Goal: Entertainment & Leisure: Consume media (video, audio)

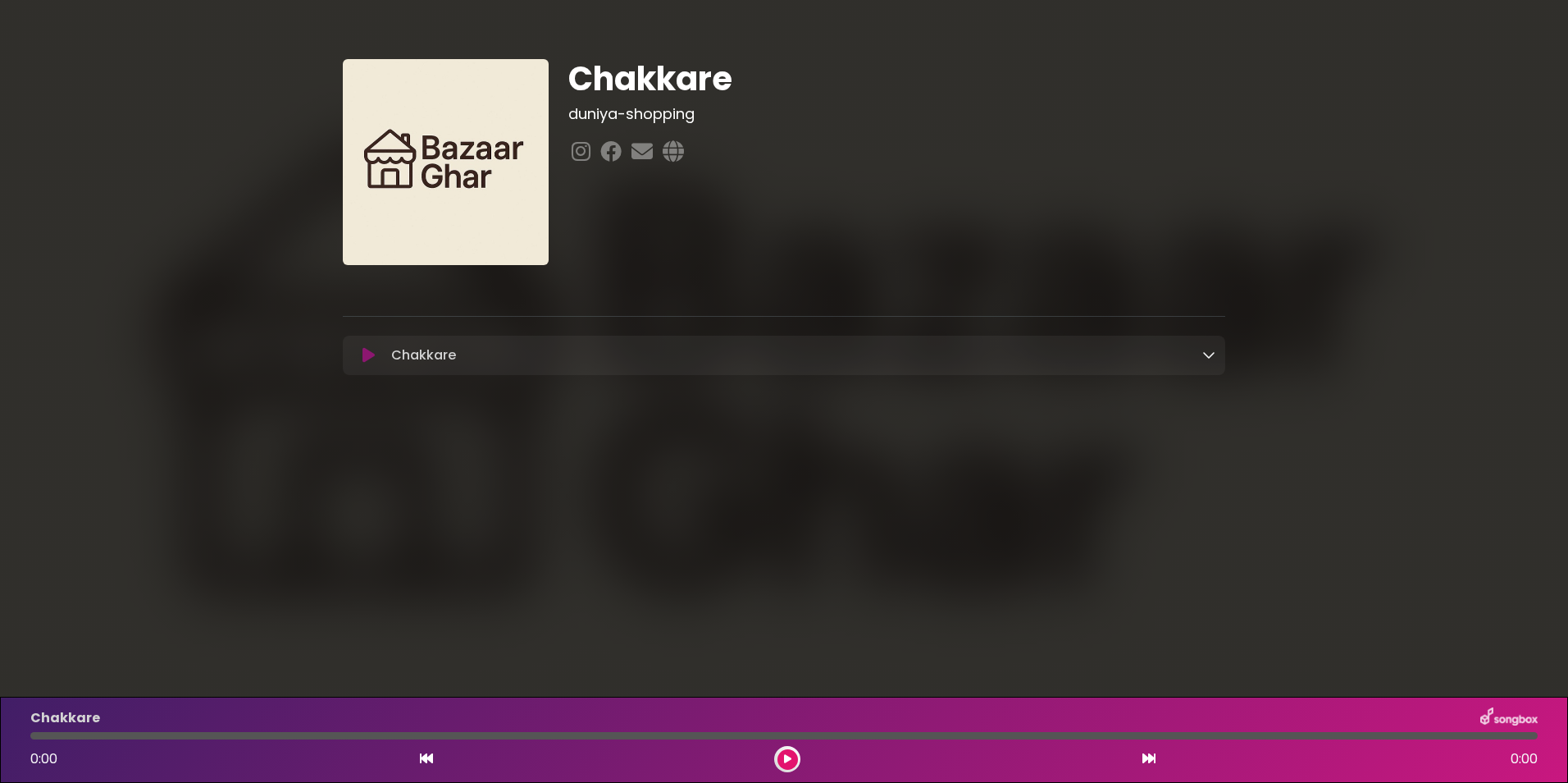
click at [365, 357] on icon at bounding box center [368, 355] width 13 height 16
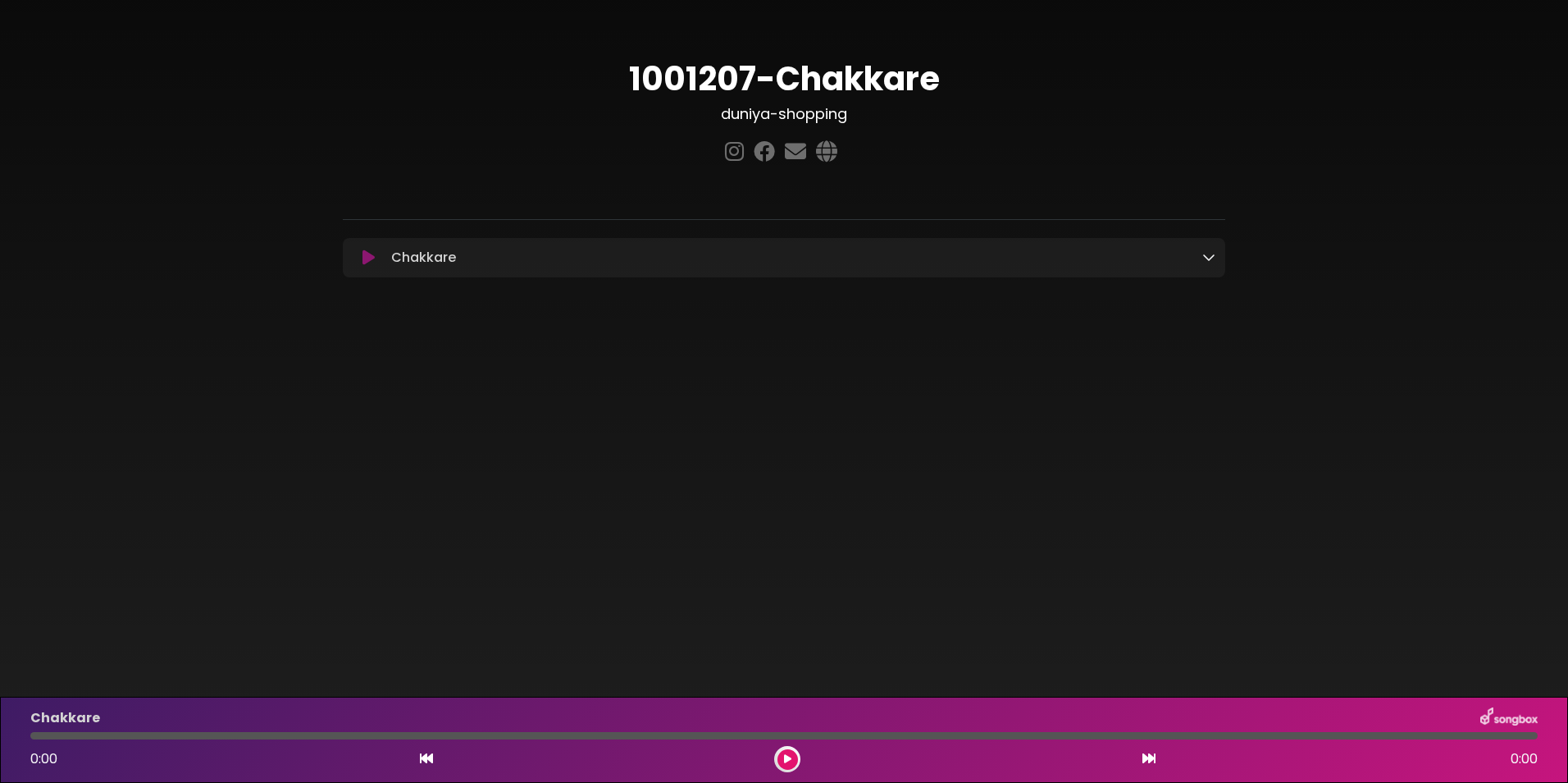
click at [360, 261] on button at bounding box center [368, 257] width 32 height 16
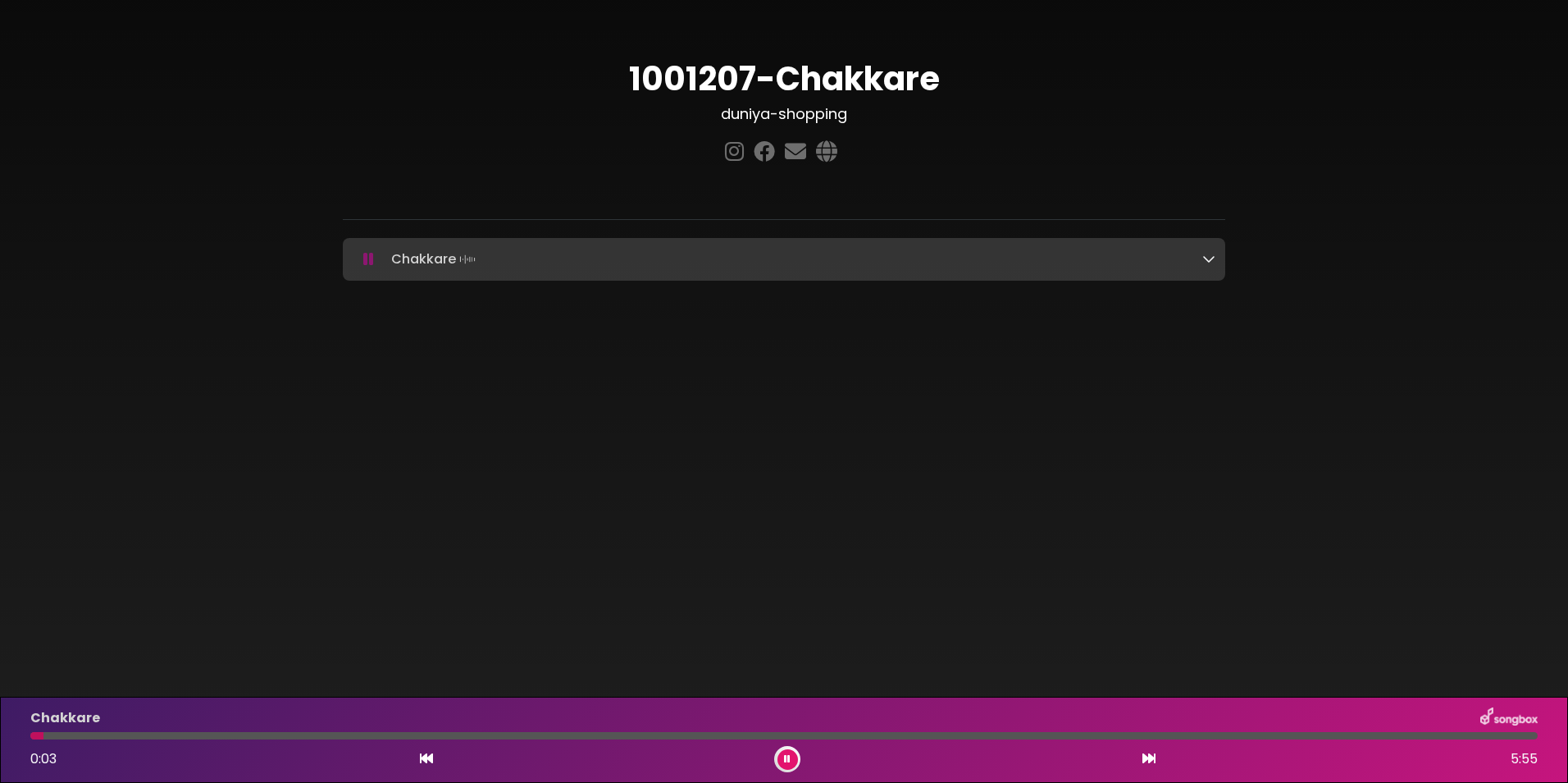
click at [171, 733] on div at bounding box center [784, 736] width 1507 height 8
click at [339, 736] on div at bounding box center [784, 736] width 1507 height 8
click at [501, 734] on div at bounding box center [784, 736] width 1507 height 8
click at [646, 737] on div at bounding box center [784, 736] width 1507 height 8
